Goal: Navigation & Orientation: Understand site structure

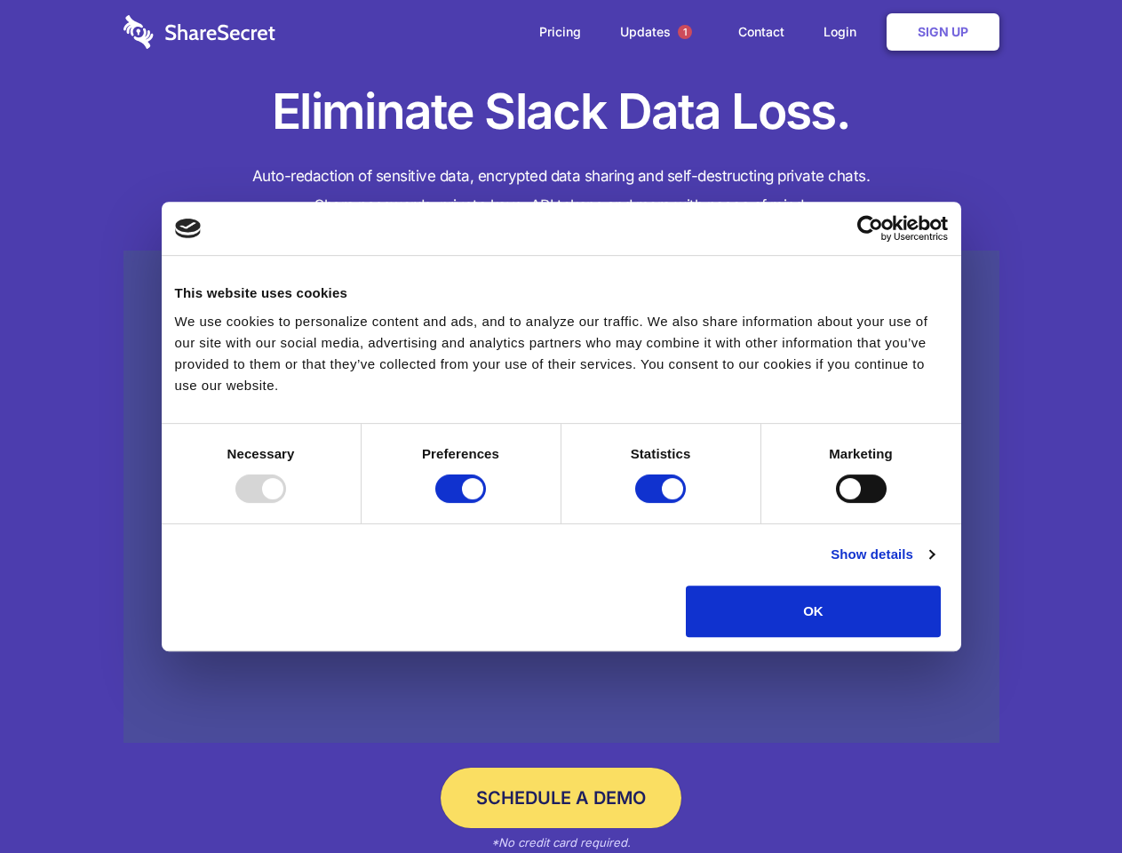
click at [286, 503] on div at bounding box center [260, 489] width 51 height 28
click at [486, 503] on input "Preferences" at bounding box center [460, 489] width 51 height 28
checkbox input "false"
click at [663, 503] on input "Statistics" at bounding box center [660, 489] width 51 height 28
checkbox input "false"
